Goal: Task Accomplishment & Management: Manage account settings

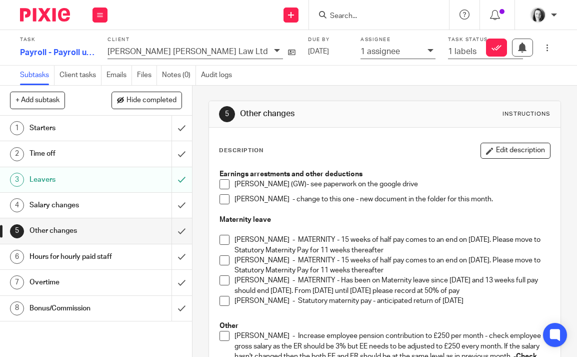
click at [505, 152] on button "Edit description" at bounding box center [516, 151] width 70 height 16
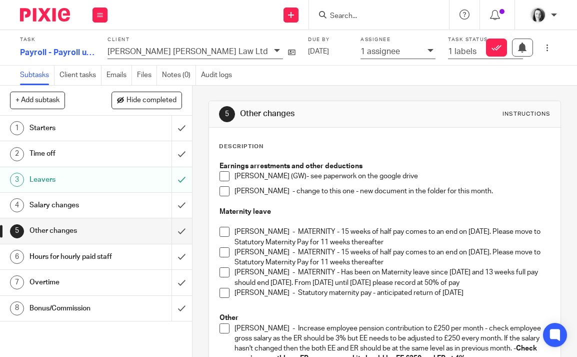
click at [399, 241] on p "Katie Whyte - MATERNITY - 15 weeks of half pay comes to an end on 01.09.2025. P…" at bounding box center [393, 237] width 316 height 21
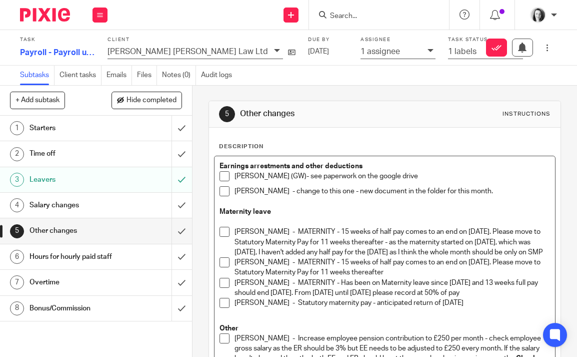
drag, startPoint x: 391, startPoint y: 244, endPoint x: 290, endPoint y: 263, distance: 102.9
click at [290, 257] on p "Katie Whyte - MATERNITY - 15 weeks of half pay comes to an end on 01.09.2025. P…" at bounding box center [393, 242] width 316 height 31
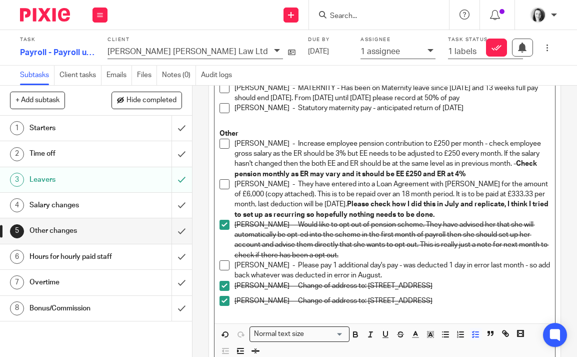
scroll to position [281, 0]
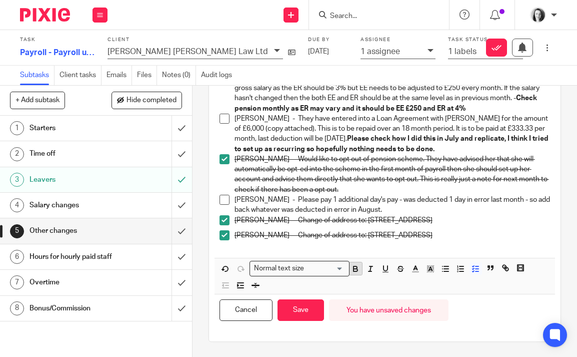
click at [354, 268] on icon "button" at bounding box center [355, 268] width 9 height 9
click at [416, 268] on line "button" at bounding box center [416, 268] width 3 height 0
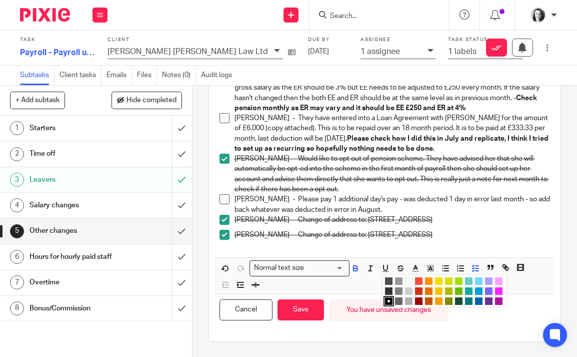
click at [418, 301] on li "color:#9F0500" at bounding box center [419, 301] width 8 height 8
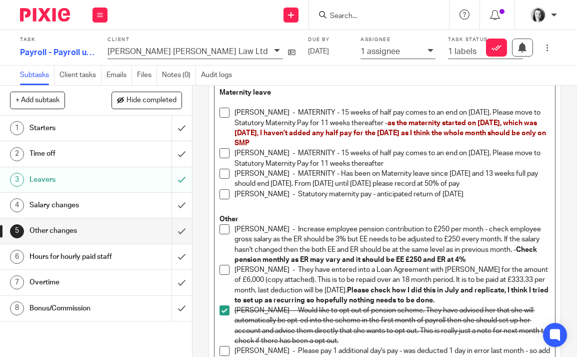
scroll to position [116, 0]
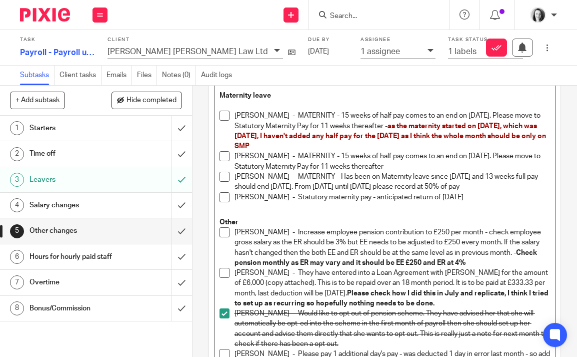
click at [457, 157] on p "Kirsty McPherson - MATERNITY - 15 weeks of half pay comes to an end on 04.09.20…" at bounding box center [393, 161] width 316 height 21
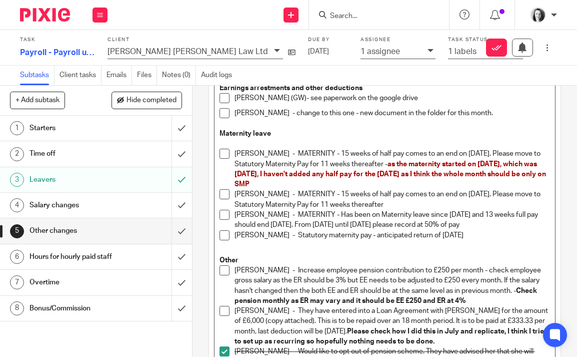
scroll to position [79, 0]
click at [431, 204] on p "Kirsty McPherson - MATERNITY - 15 weeks of half pay comes to an end on 04.09.20…" at bounding box center [393, 199] width 316 height 21
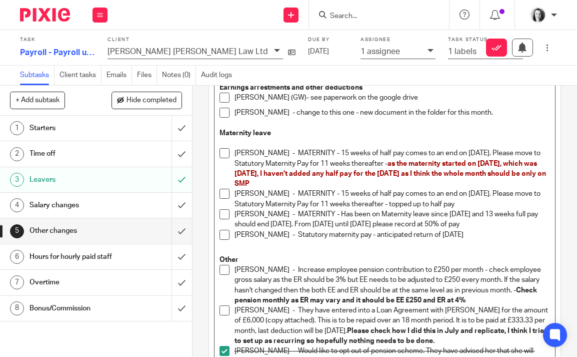
click at [417, 204] on p "Kirsty McPherson - MATERNITY - 15 weeks of half pay comes to an end on 04.09.20…" at bounding box center [393, 199] width 316 height 21
drag, startPoint x: 506, startPoint y: 204, endPoint x: 418, endPoint y: 203, distance: 88.1
click at [418, 203] on p "Kirsty McPherson - MATERNITY - 15 weeks of half pay comes to an end on 04.09.20…" at bounding box center [393, 199] width 316 height 21
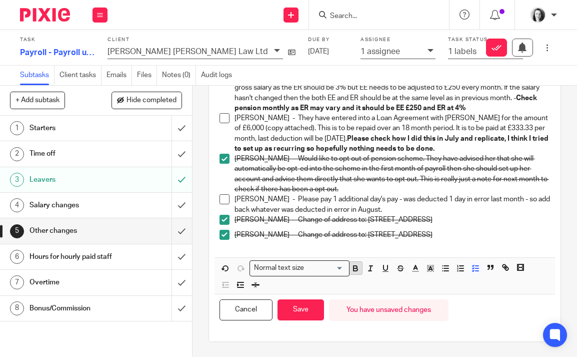
click at [354, 270] on icon "button" at bounding box center [356, 269] width 4 height 3
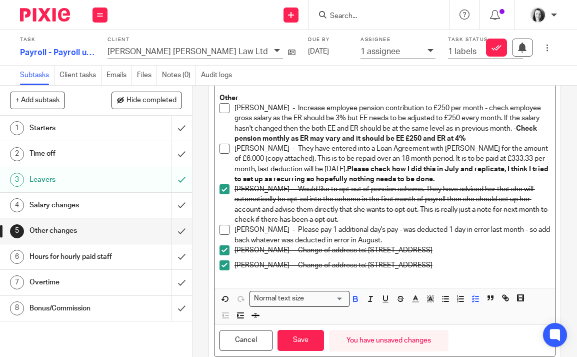
scroll to position [281, 0]
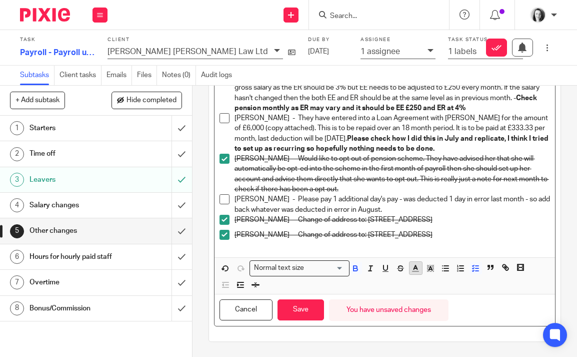
click at [415, 269] on icon "button" at bounding box center [415, 268] width 9 height 9
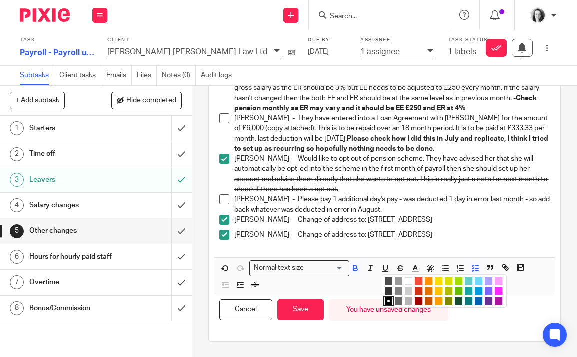
click at [417, 303] on li "color:#9F0500" at bounding box center [419, 301] width 8 height 8
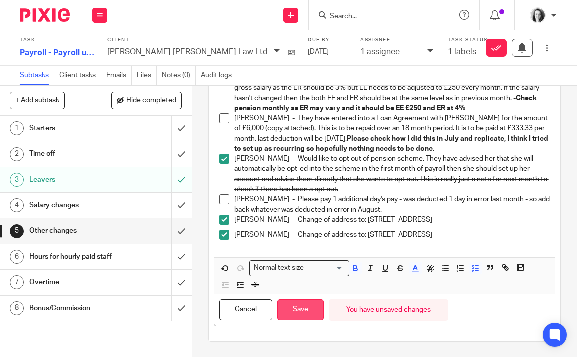
click at [297, 312] on button "Save" at bounding box center [301, 310] width 47 height 22
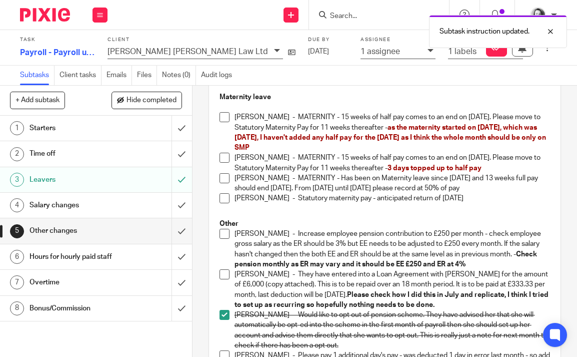
scroll to position [110, 0]
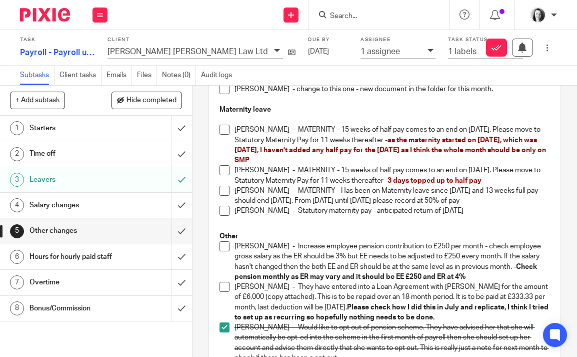
click at [224, 191] on span at bounding box center [225, 191] width 10 height 10
click at [220, 215] on span at bounding box center [225, 211] width 10 height 10
click at [226, 247] on span at bounding box center [225, 246] width 10 height 10
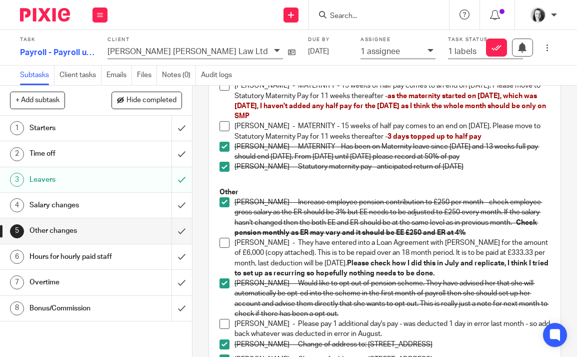
scroll to position [163, 0]
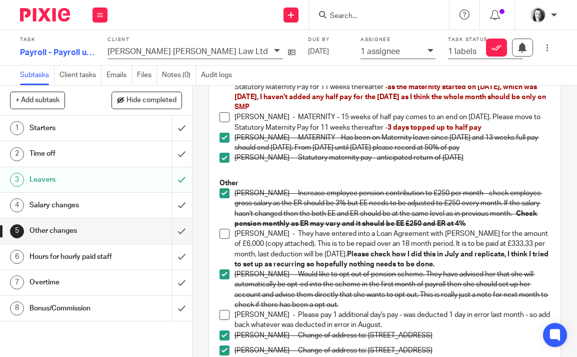
click at [222, 230] on span at bounding box center [225, 234] width 10 height 10
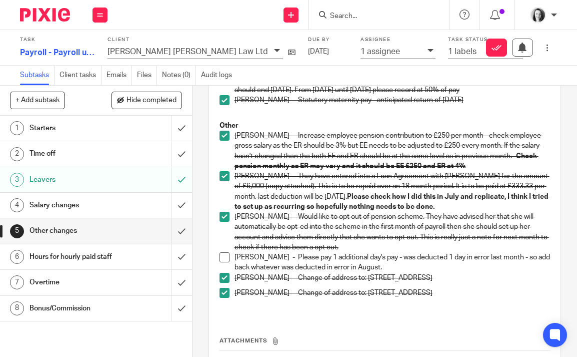
scroll to position [221, 0]
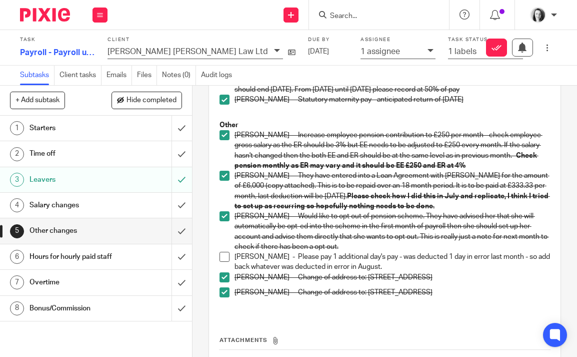
click at [226, 257] on span at bounding box center [225, 257] width 10 height 10
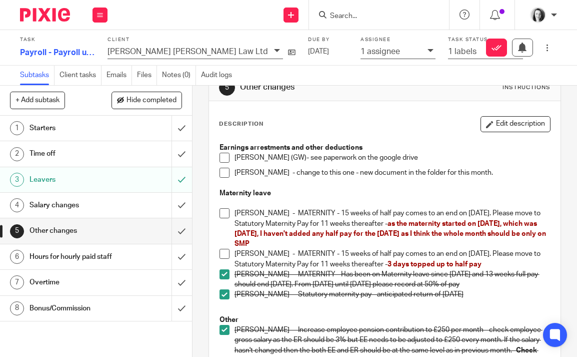
scroll to position [25, 0]
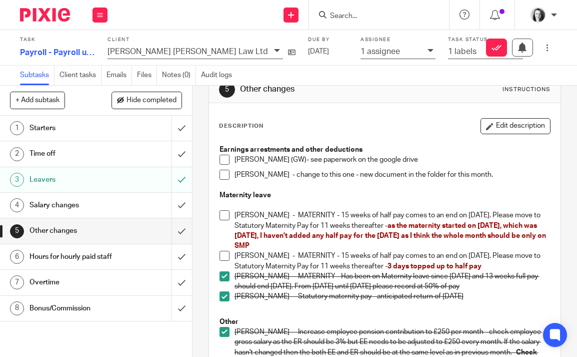
click at [130, 258] on div "Hours for hourly paid staff" at bounding box center [96, 256] width 132 height 15
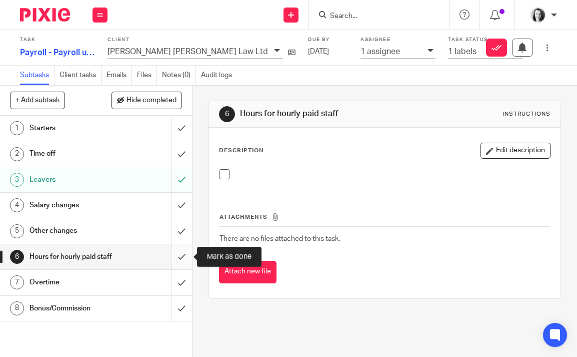
click at [180, 256] on input "submit" at bounding box center [96, 256] width 192 height 25
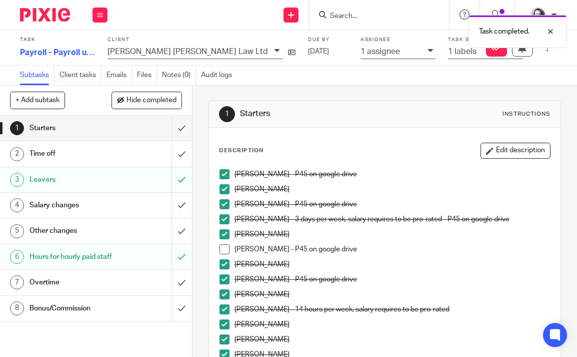
click at [128, 293] on link "7 Overtime" at bounding box center [86, 282] width 172 height 25
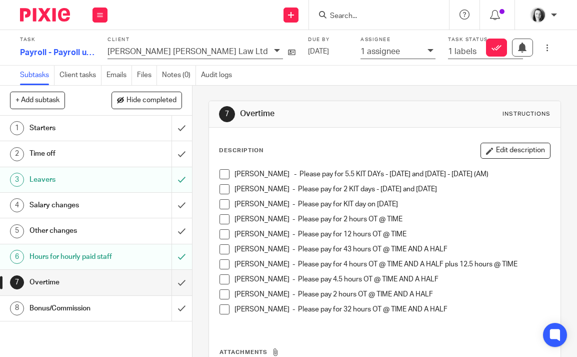
click at [221, 174] on span at bounding box center [225, 174] width 10 height 10
click at [225, 192] on span at bounding box center [225, 189] width 10 height 10
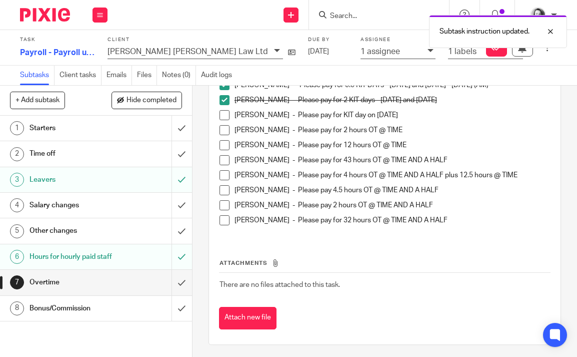
scroll to position [90, 0]
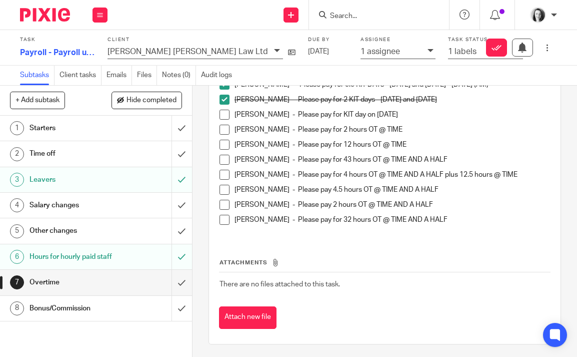
click at [225, 117] on span at bounding box center [225, 115] width 10 height 10
click at [226, 129] on span at bounding box center [225, 130] width 10 height 10
click at [224, 147] on span at bounding box center [225, 145] width 10 height 10
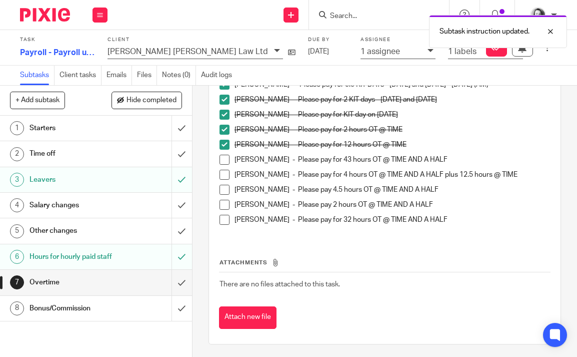
scroll to position [92, 0]
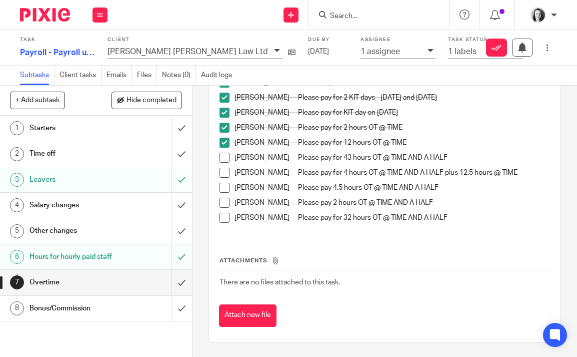
click at [227, 159] on span at bounding box center [225, 158] width 10 height 10
click at [227, 174] on span at bounding box center [225, 173] width 10 height 10
click at [224, 185] on span at bounding box center [225, 188] width 10 height 10
click at [225, 200] on span at bounding box center [225, 203] width 10 height 10
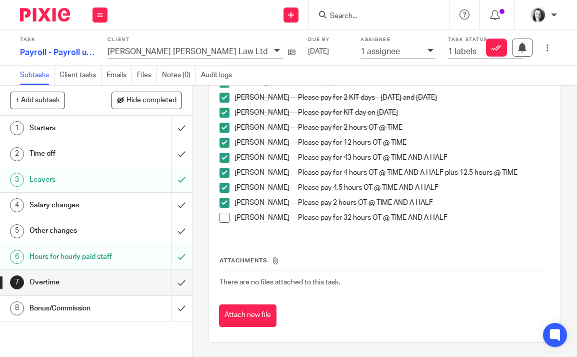
click at [220, 218] on span at bounding box center [225, 218] width 10 height 10
click at [183, 283] on input "submit" at bounding box center [96, 282] width 192 height 25
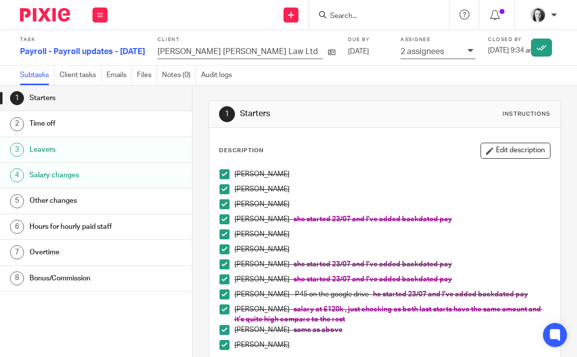
click at [340, 17] on input "Search" at bounding box center [374, 16] width 90 height 9
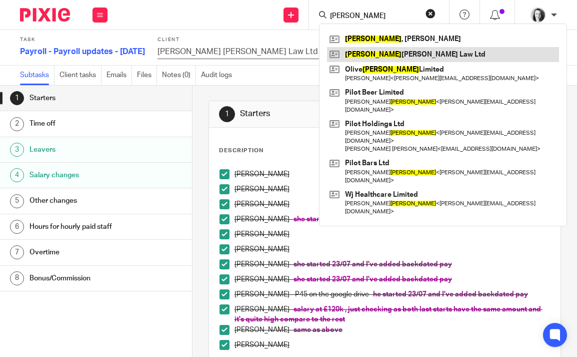
type input "jones"
click at [399, 55] on link at bounding box center [443, 54] width 232 height 15
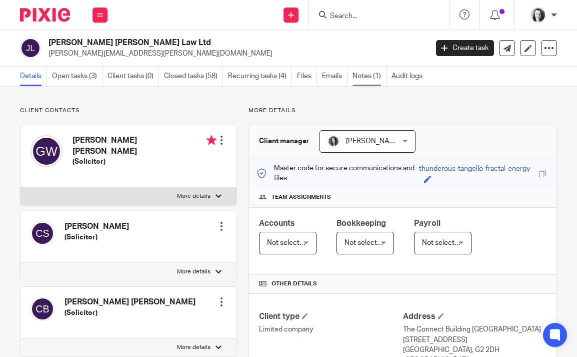
click at [376, 75] on link "Notes (1)" at bounding box center [370, 77] width 34 height 20
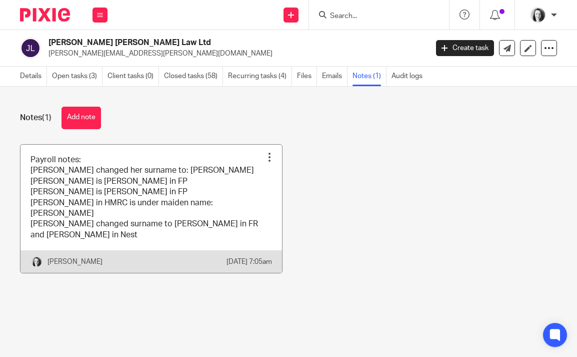
click at [237, 181] on link at bounding box center [152, 209] width 262 height 129
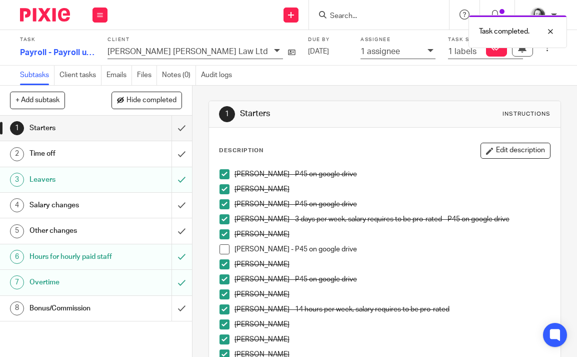
click at [143, 129] on div "Starters" at bounding box center [96, 128] width 132 height 15
click at [224, 249] on span at bounding box center [225, 249] width 10 height 10
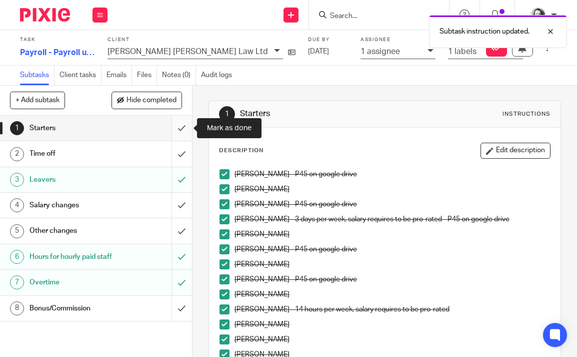
click at [181, 129] on input "submit" at bounding box center [96, 128] width 192 height 25
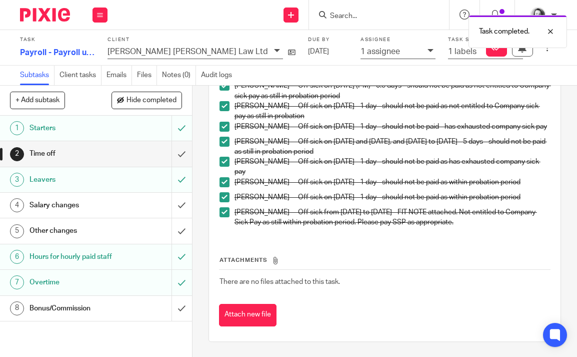
scroll to position [245, 0]
click at [102, 210] on h1 "Salary changes" at bounding box center [74, 205] width 88 height 15
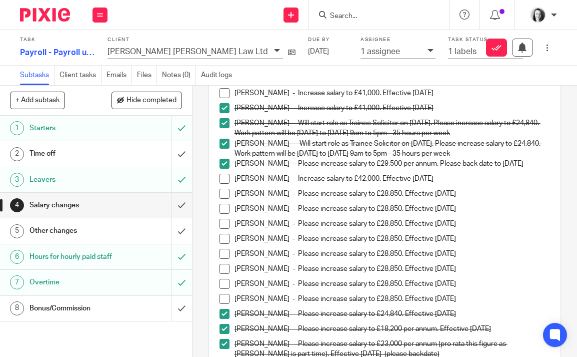
scroll to position [108, 0]
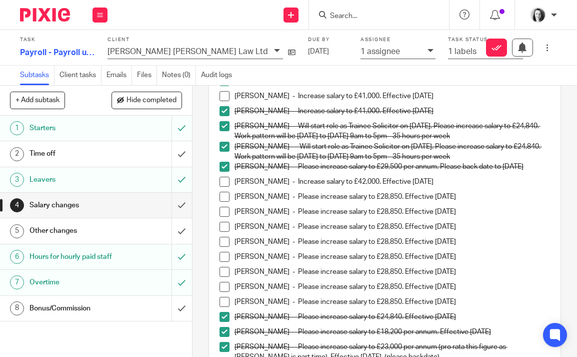
click at [98, 229] on h1 "Other changes" at bounding box center [74, 230] width 88 height 15
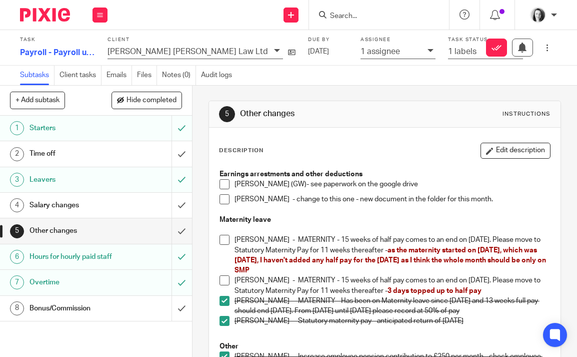
click at [124, 315] on div "Bonus/Commission" at bounding box center [96, 308] width 132 height 15
